Goal: Use online tool/utility: Utilize a website feature to perform a specific function

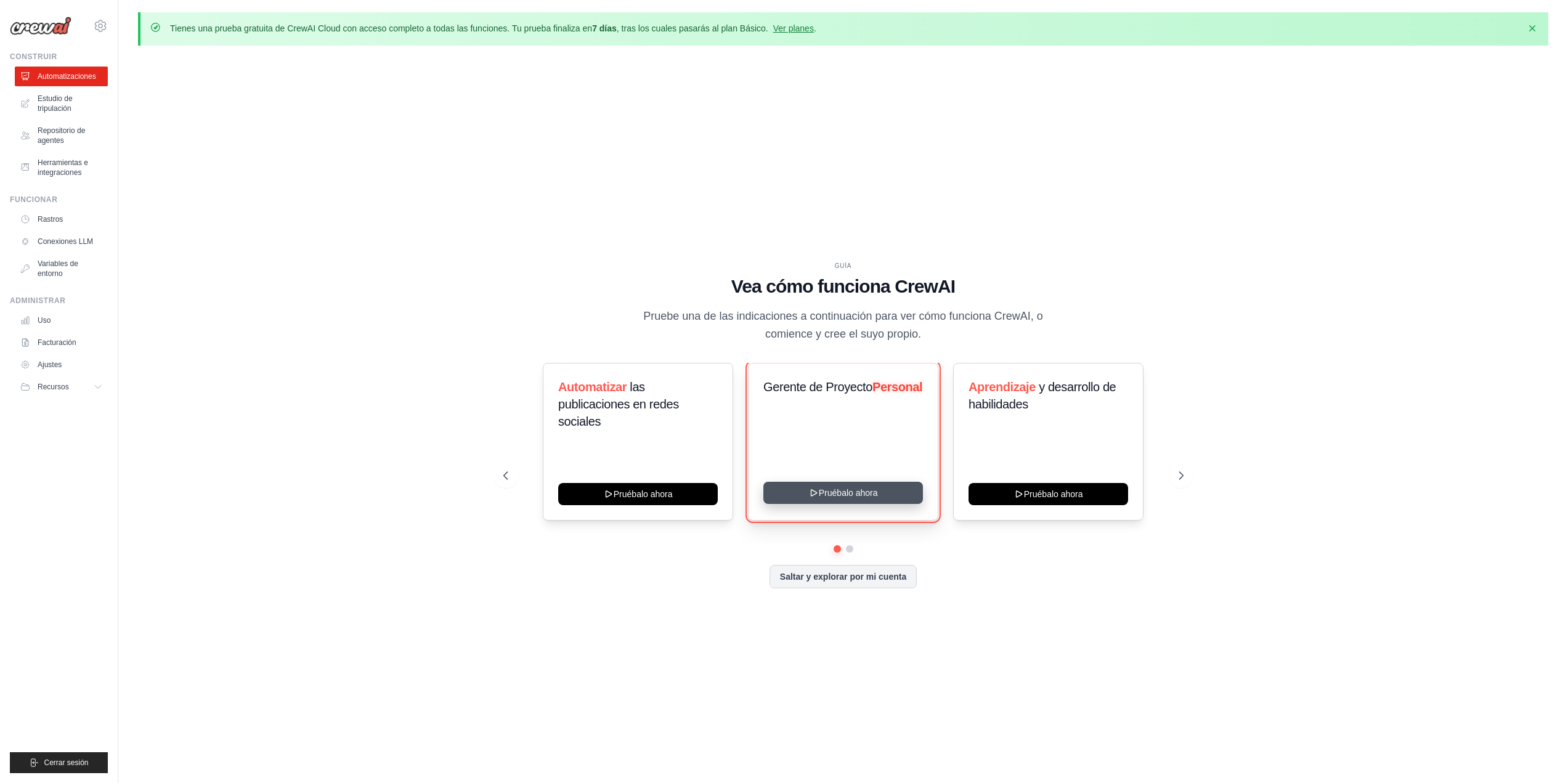
click at [842, 487] on button "Pruébalo ahora" at bounding box center [843, 493] width 160 height 22
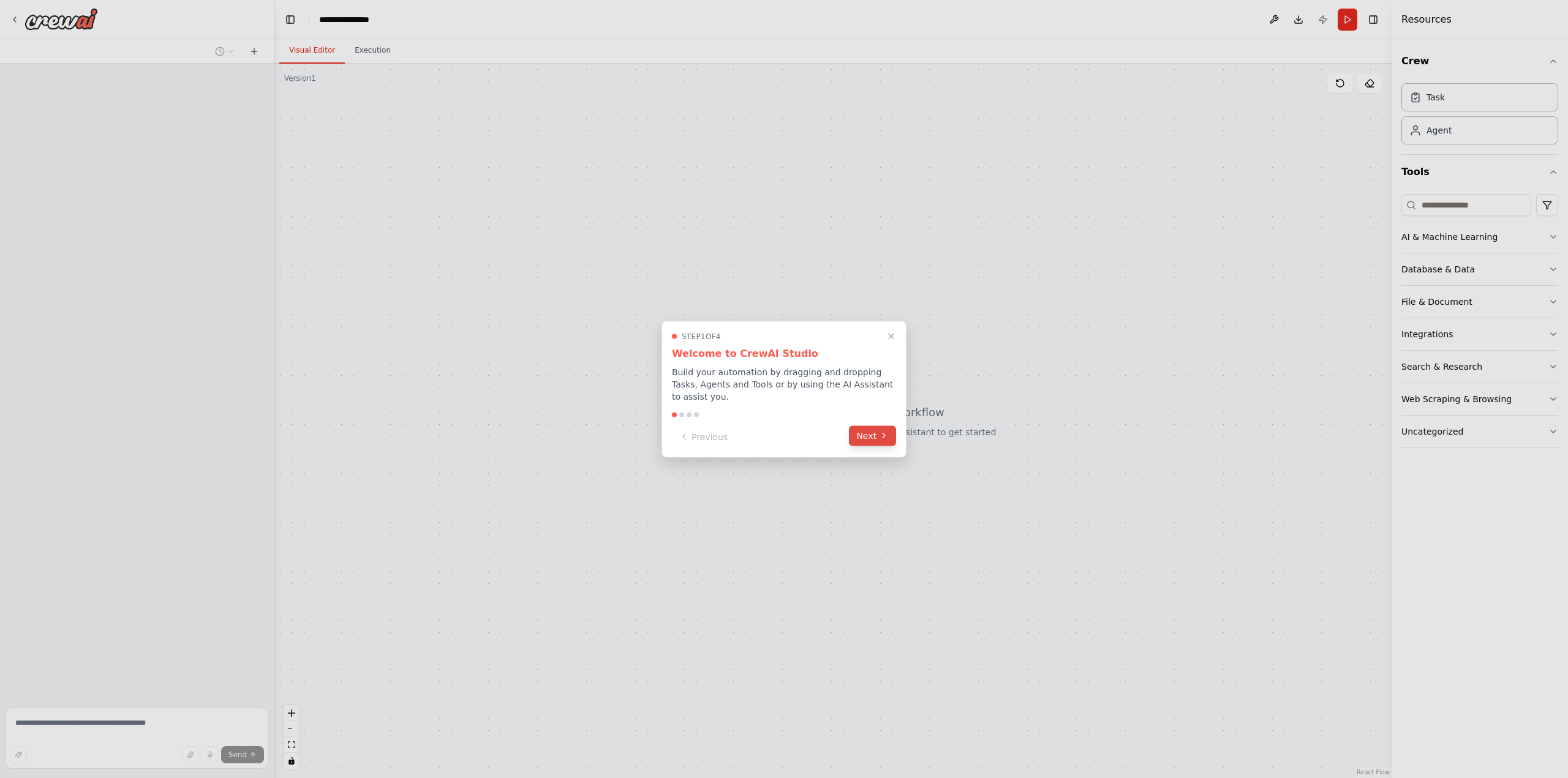
click at [878, 434] on button "Next" at bounding box center [873, 436] width 47 height 20
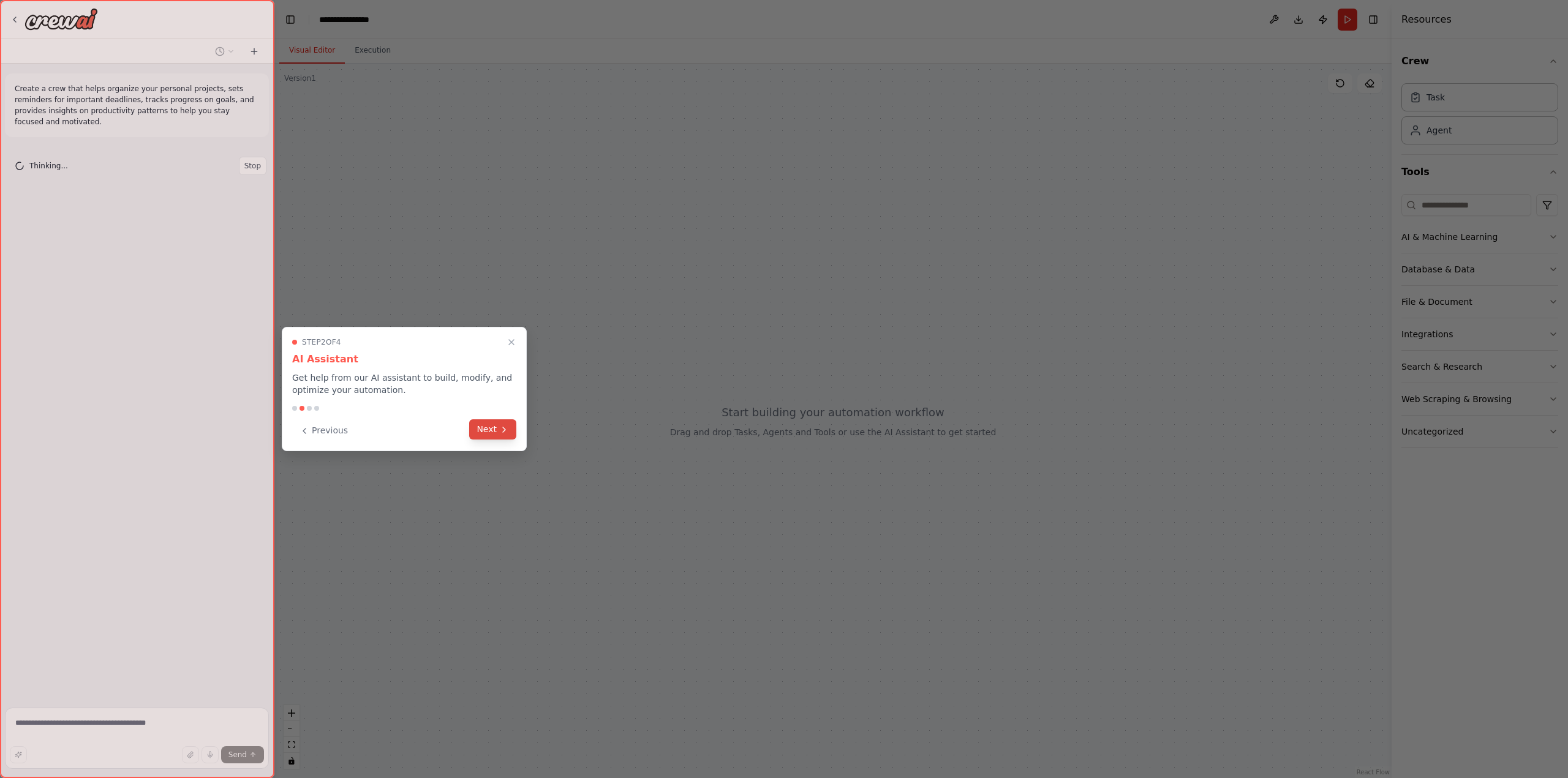
click at [491, 432] on button "Next" at bounding box center [492, 429] width 47 height 20
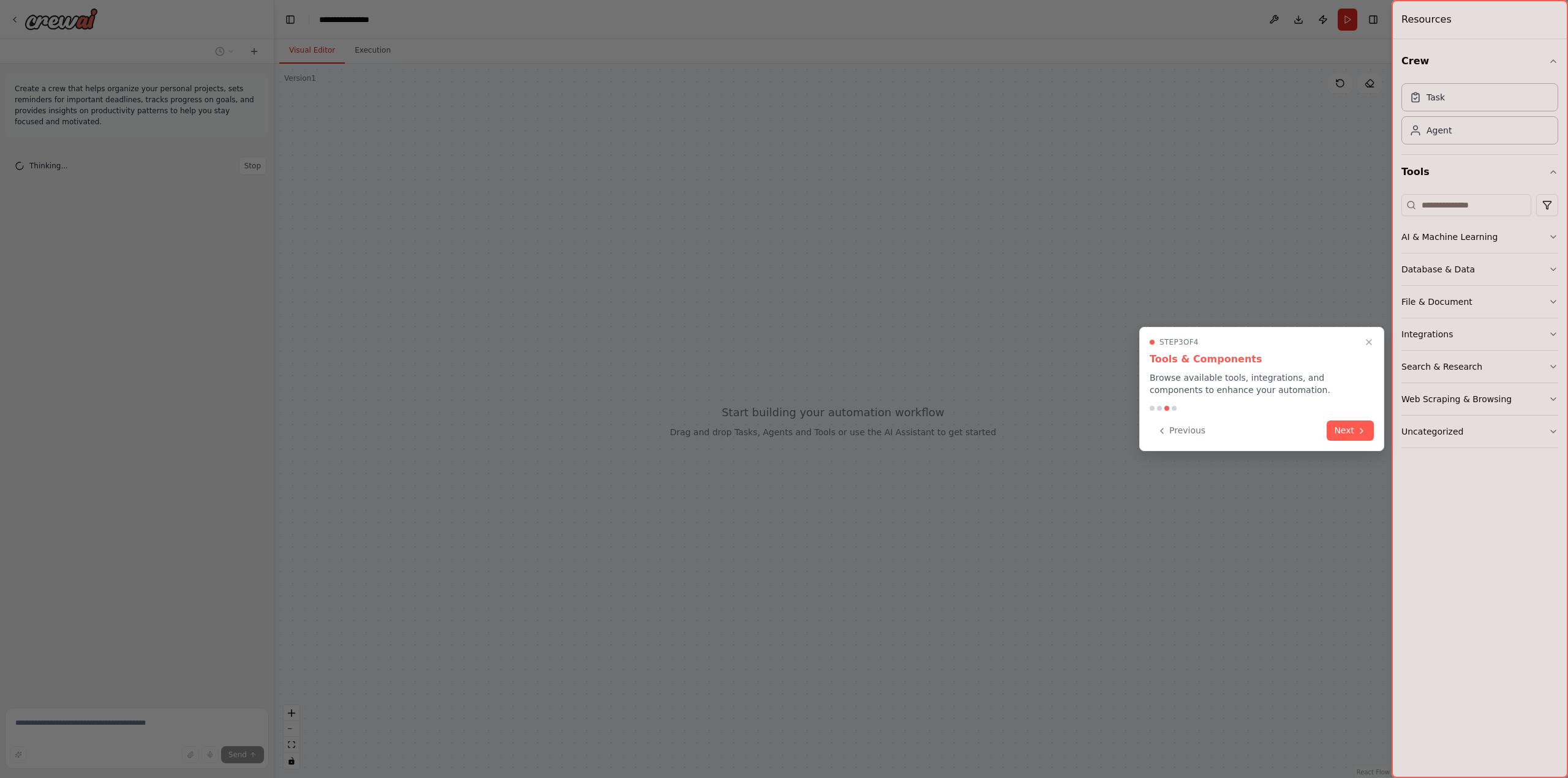
click at [1301, 430] on div "Previous Next" at bounding box center [1261, 431] width 224 height 20
click at [1329, 430] on button "Next" at bounding box center [1350, 429] width 47 height 20
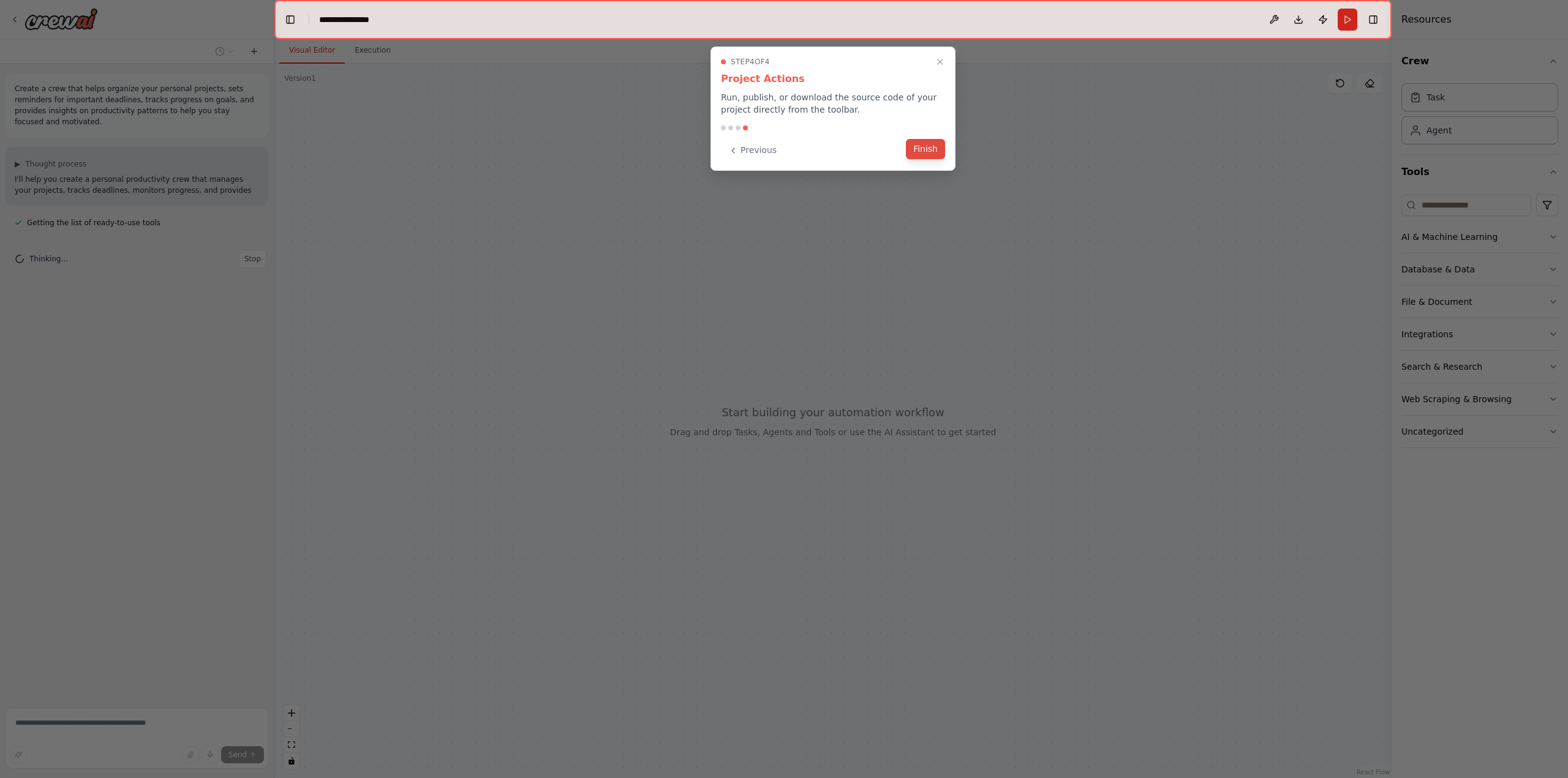
click at [933, 146] on button "Finish" at bounding box center [925, 149] width 39 height 20
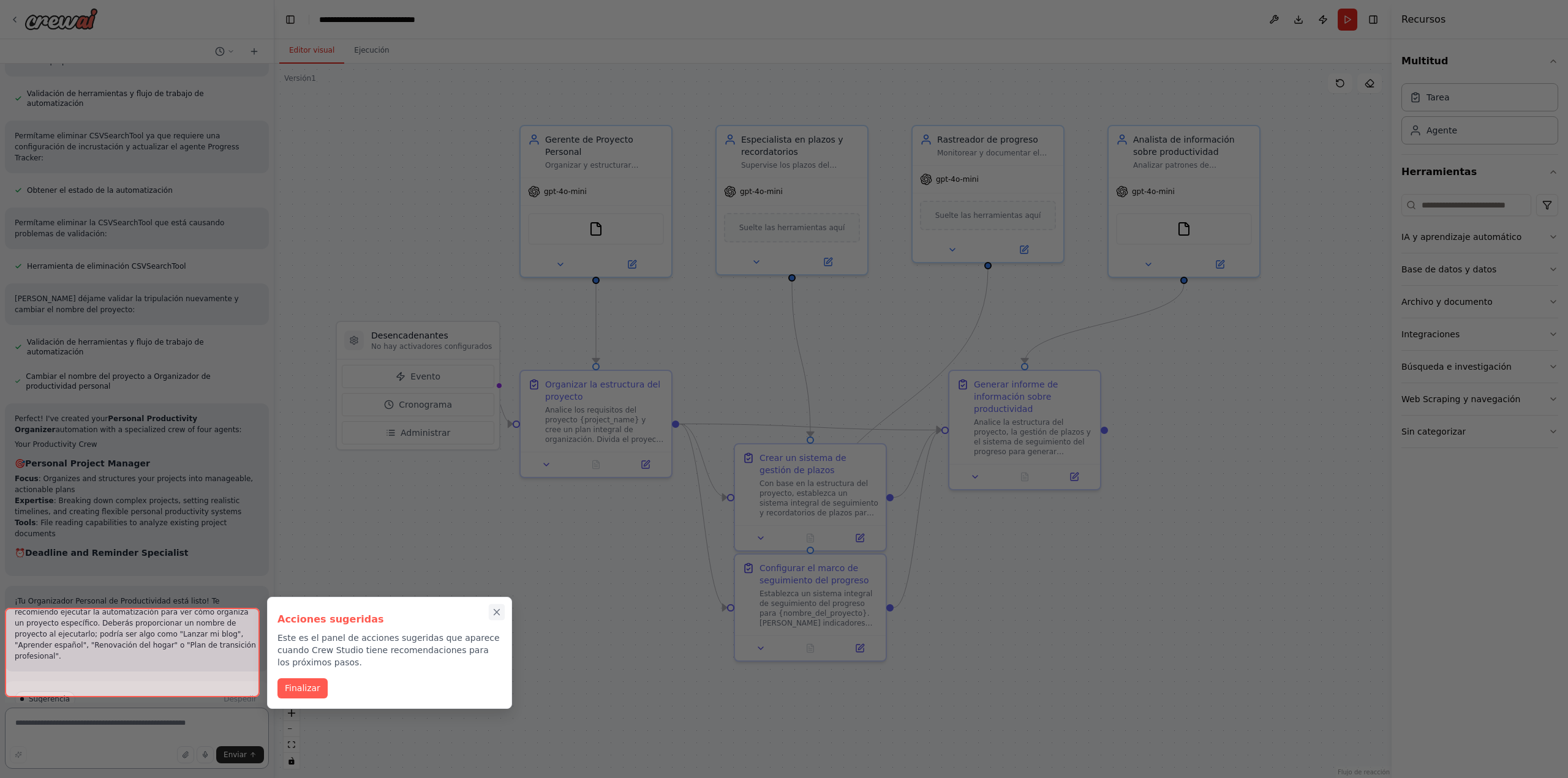
scroll to position [814, 0]
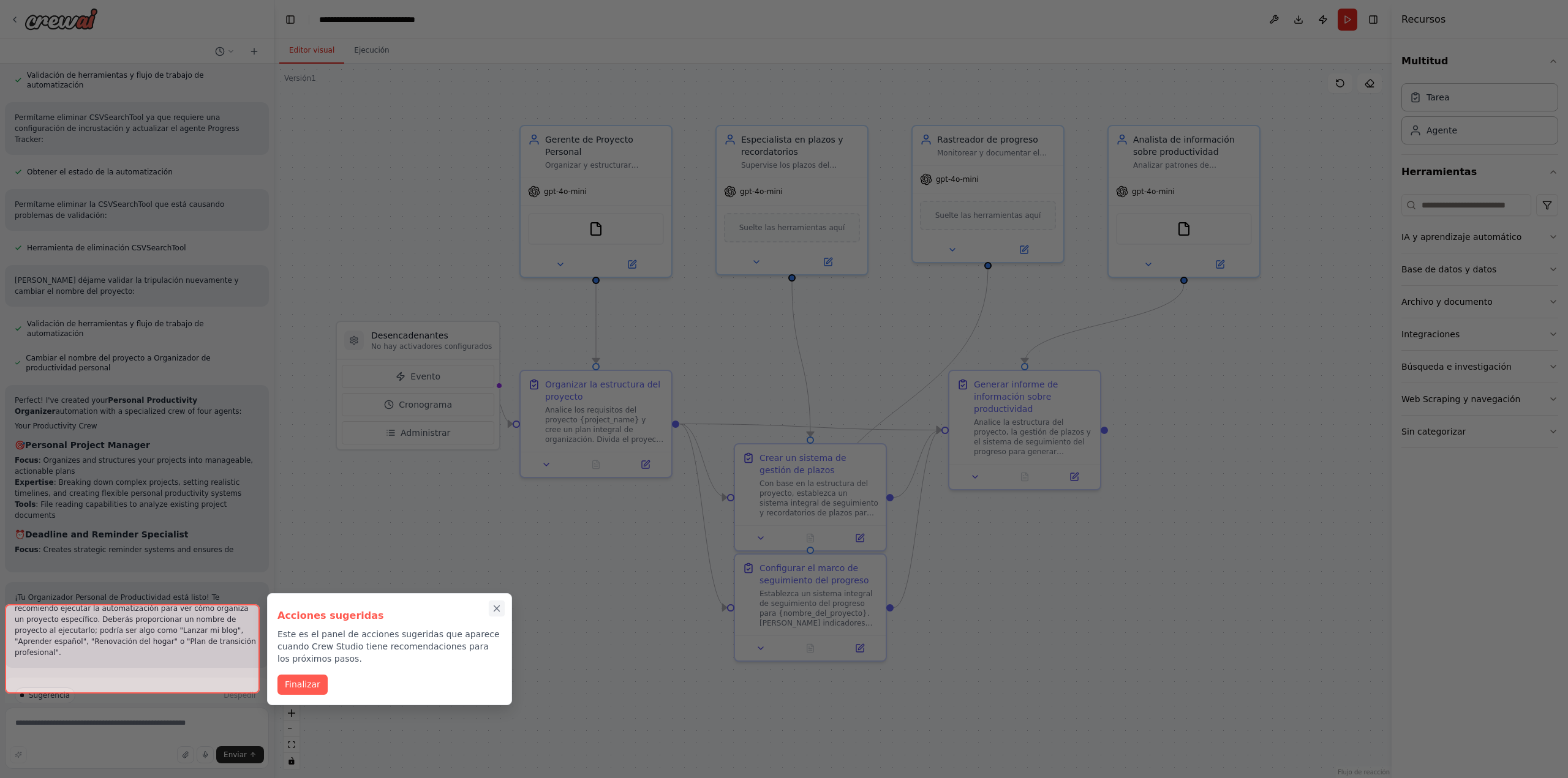
click at [499, 606] on icon "Cerrar el tutorial" at bounding box center [496, 608] width 11 height 11
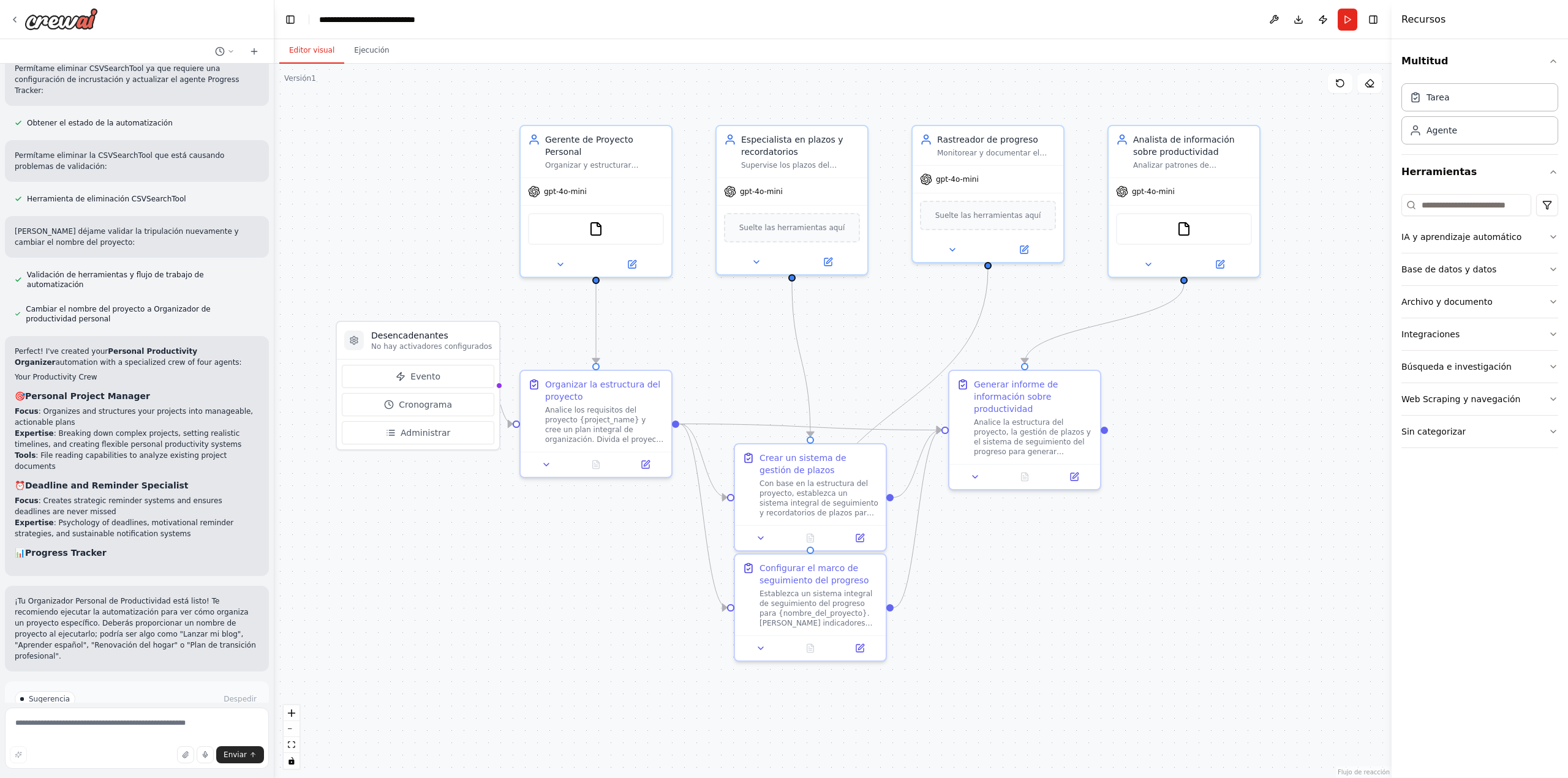
scroll to position [881, 0]
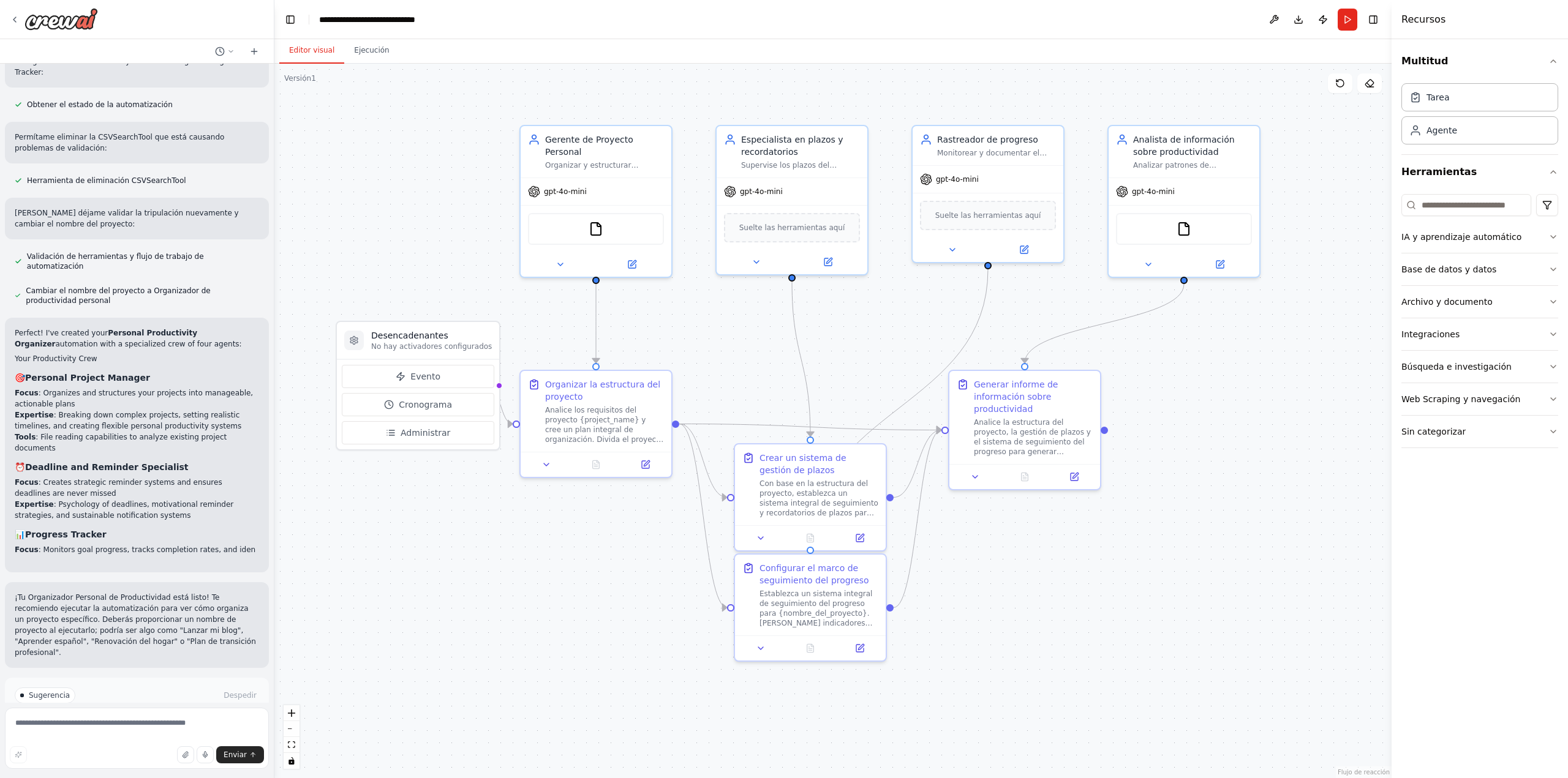
click at [142, 738] on button "Ejecutar automatización" at bounding box center [137, 747] width 244 height 19
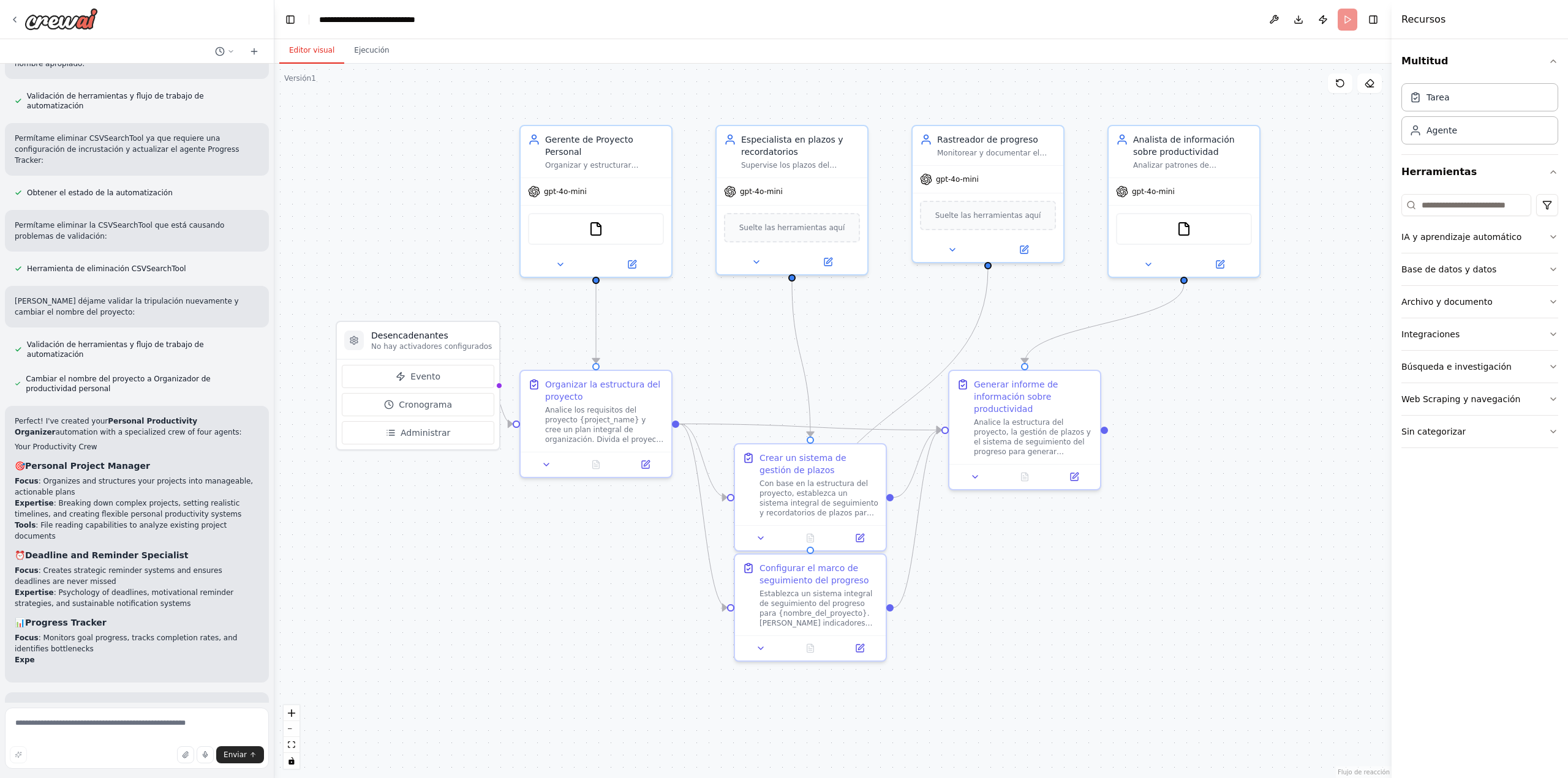
scroll to position [804, 0]
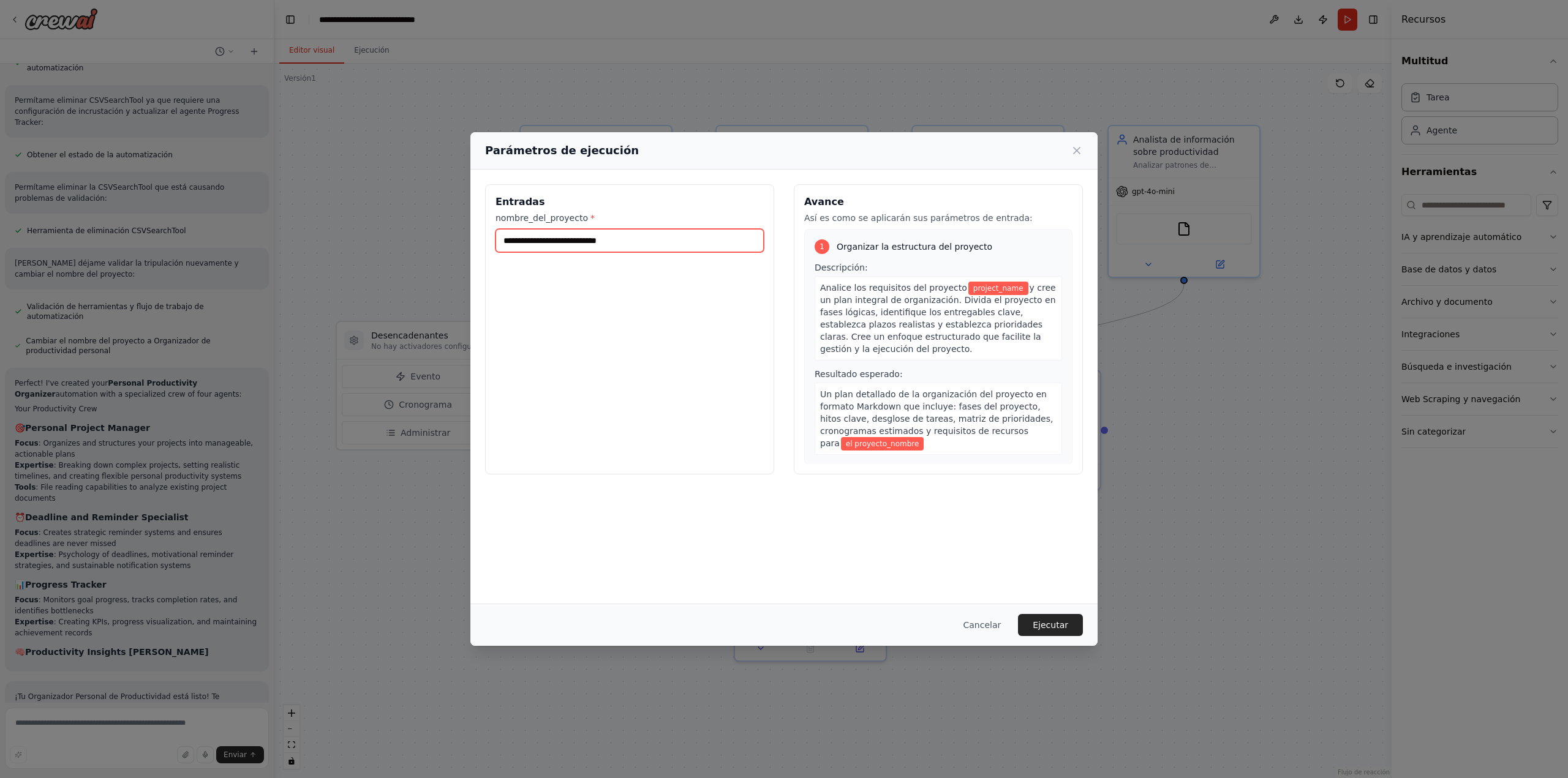
click at [608, 240] on input "nombre_del_proyecto *" at bounding box center [629, 240] width 268 height 24
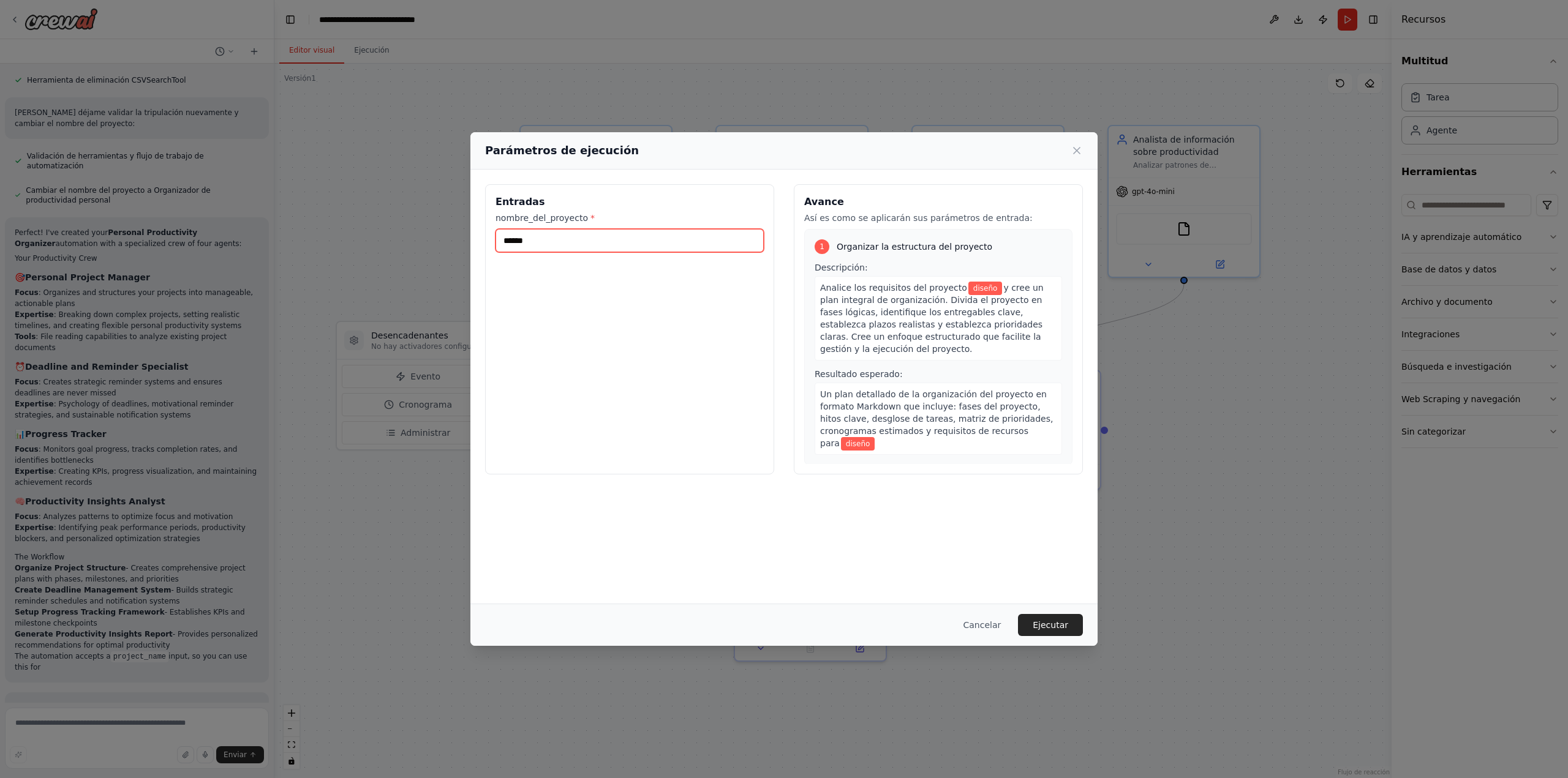
scroll to position [992, 0]
type input "******"
click at [1048, 625] on font "Ejecutar" at bounding box center [1051, 625] width 36 height 10
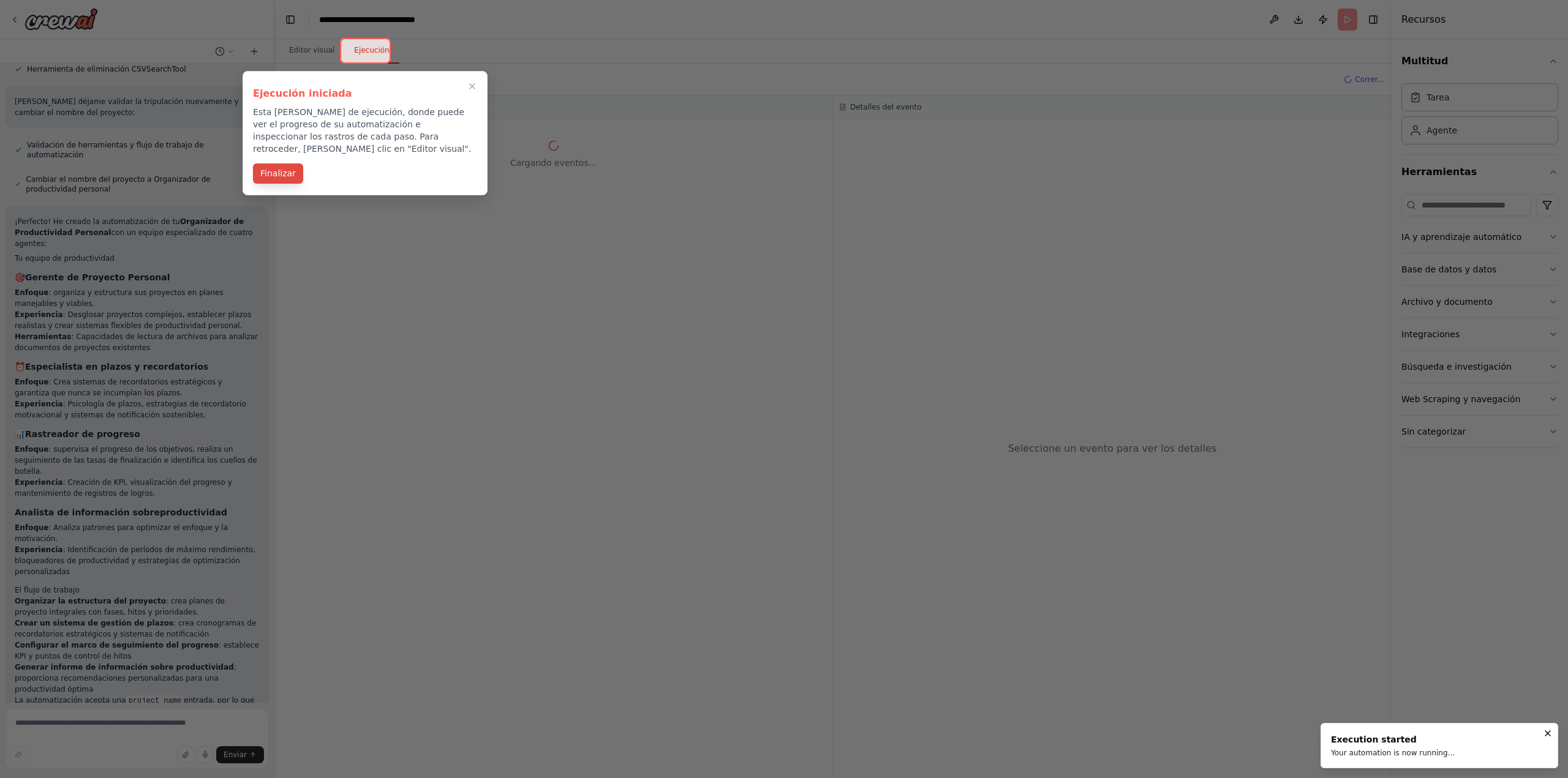
click at [282, 169] on font "Finalizar" at bounding box center [278, 174] width 36 height 10
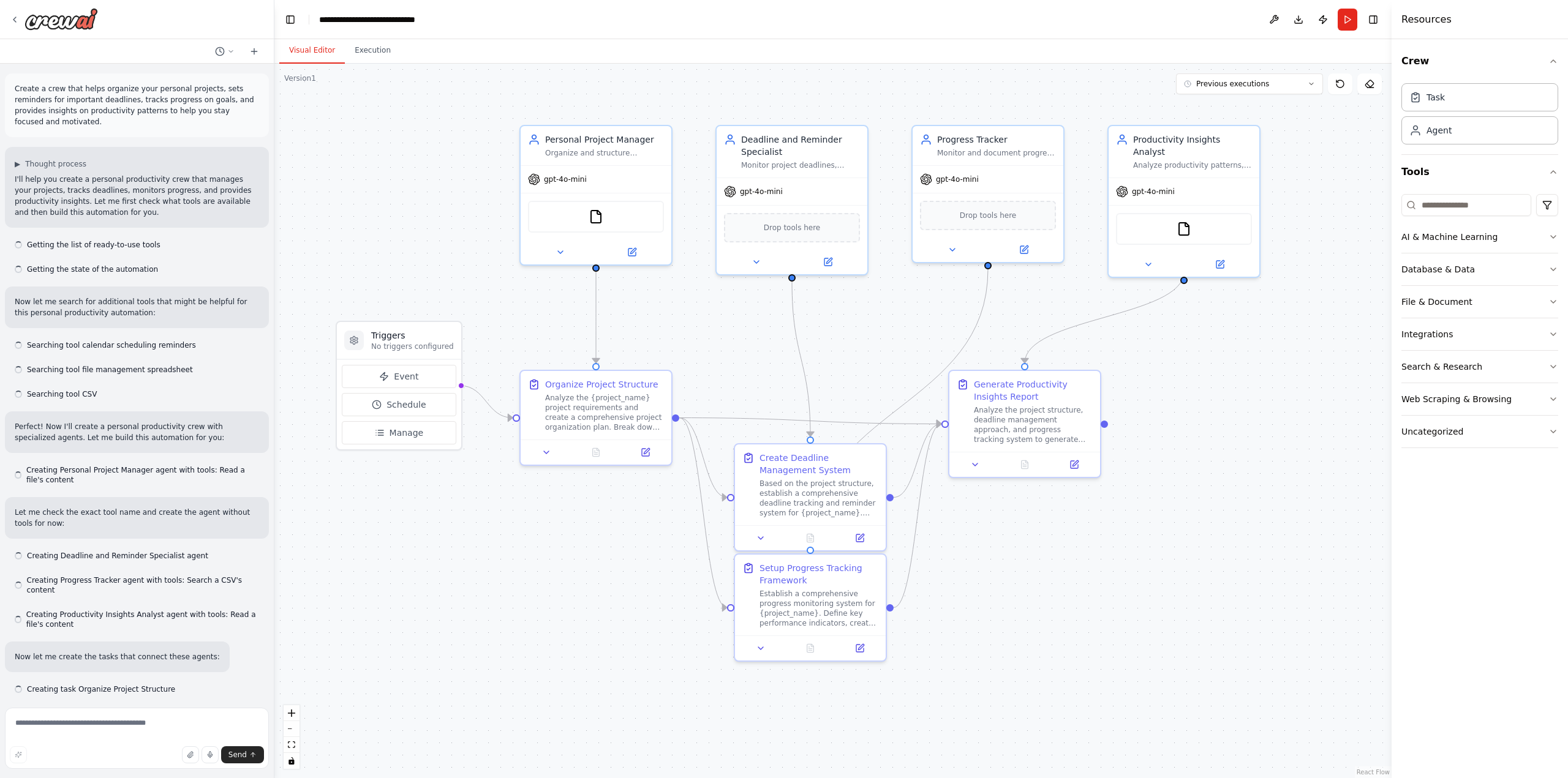
scroll to position [899, 0]
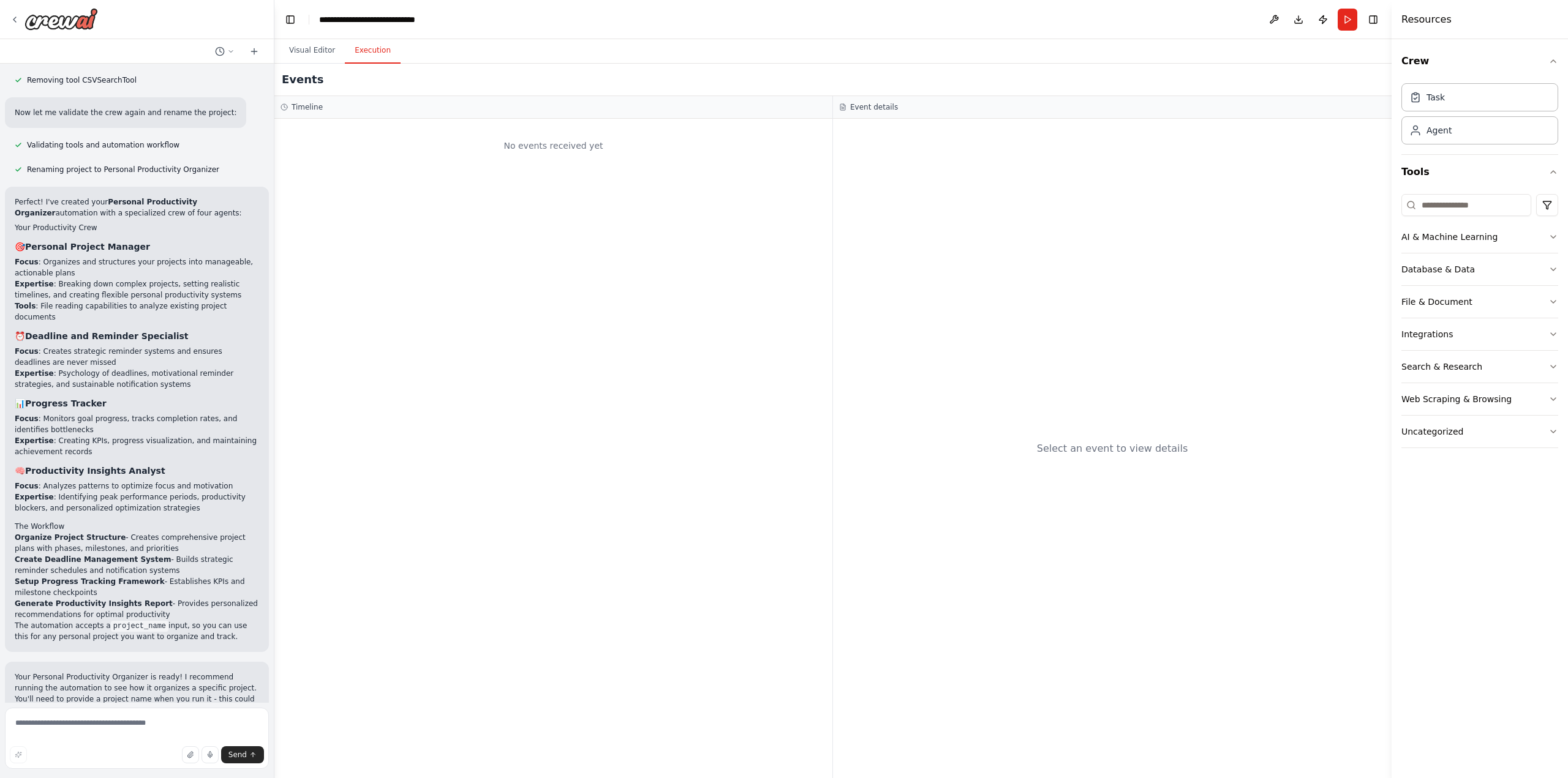
click at [371, 62] on button "Execution" at bounding box center [372, 51] width 56 height 26
click at [312, 64] on div "Events" at bounding box center [833, 79] width 1117 height 32
click at [338, 63] on button "Visual Editor" at bounding box center [312, 51] width 66 height 26
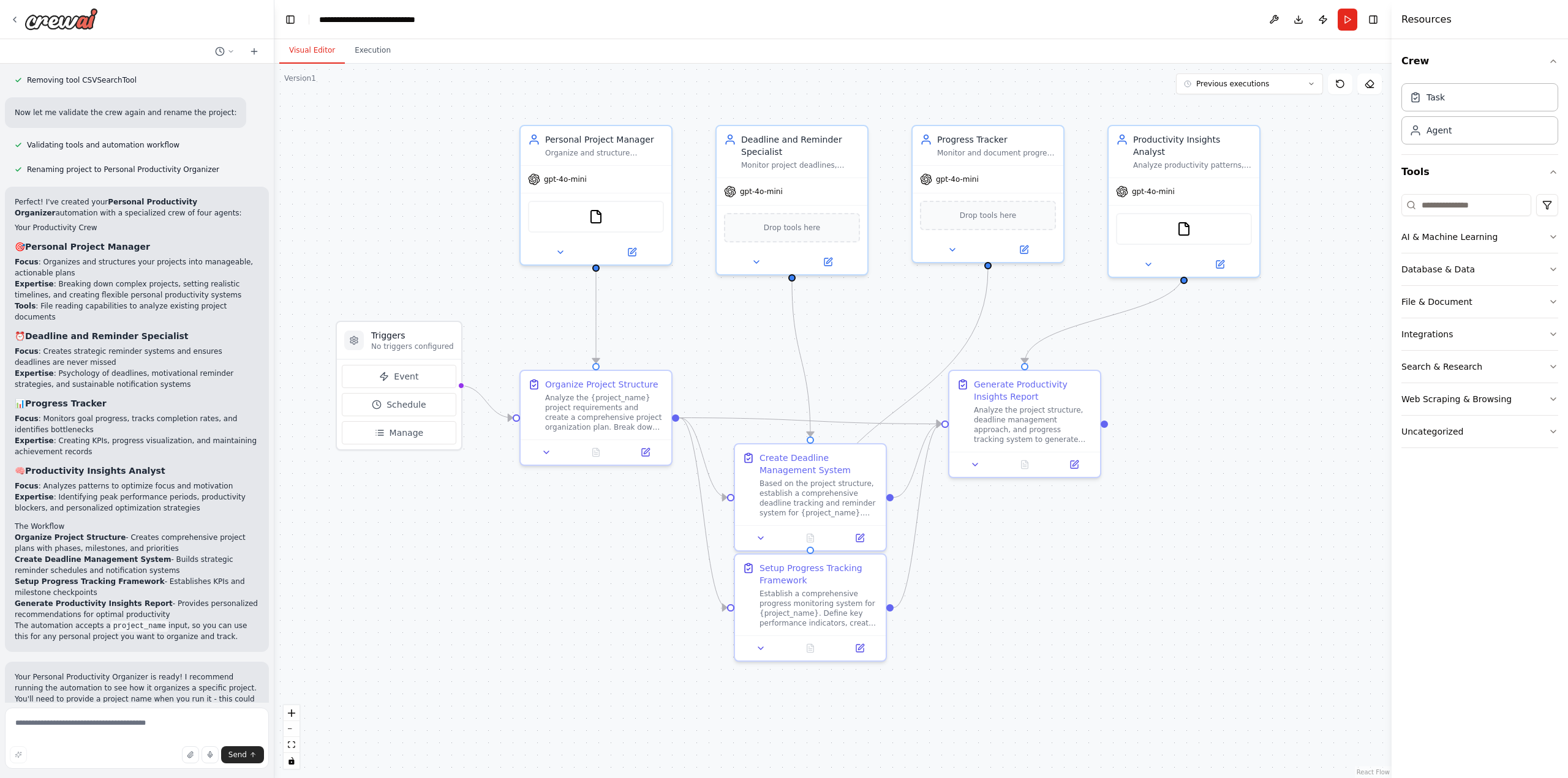
click at [1149, 561] on div ".deletable-edge-delete-btn { width: 20px; height: 20px; border: 0px solid #ffff…" at bounding box center [833, 421] width 1117 height 714
click at [124, 719] on textarea at bounding box center [137, 739] width 264 height 61
